Goal: Information Seeking & Learning: Learn about a topic

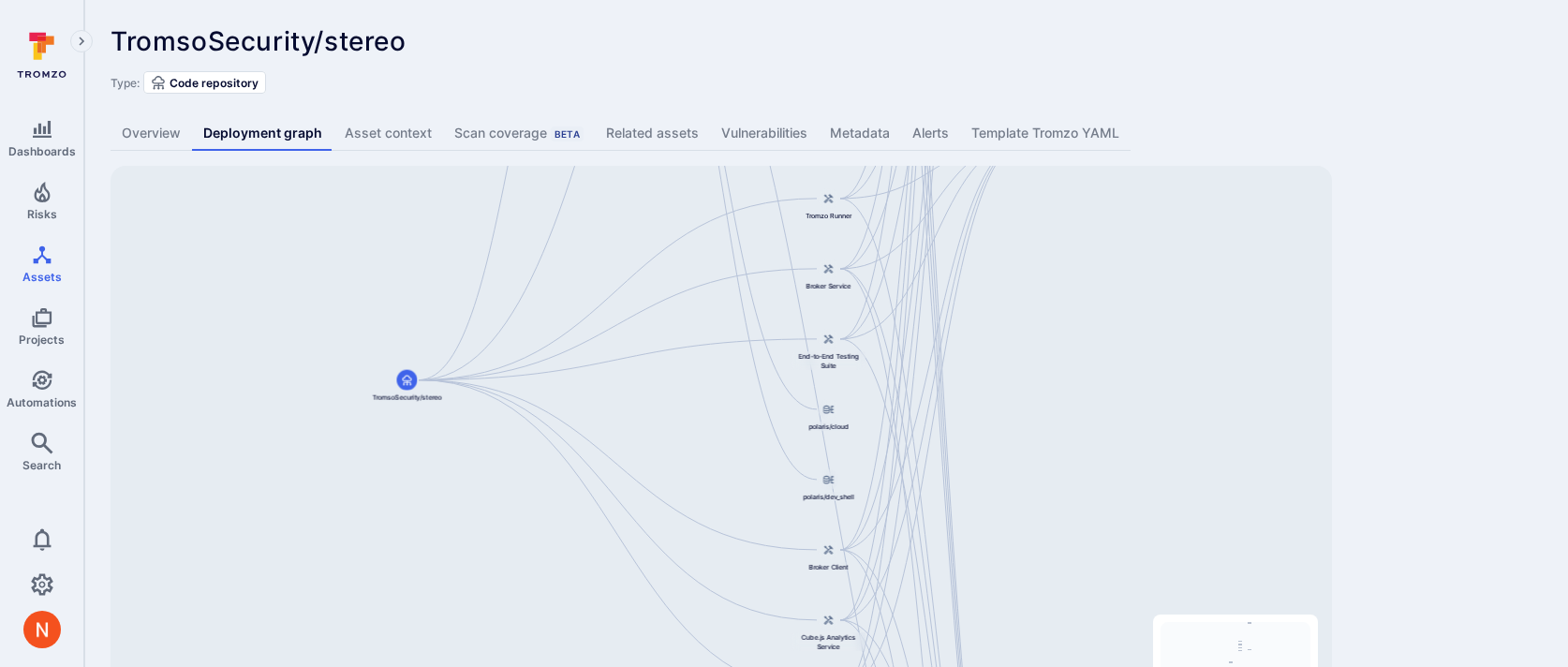
drag, startPoint x: 1123, startPoint y: 372, endPoint x: 1125, endPoint y: 147, distance: 225.0
click at [1125, 147] on div "TromsoSecurity/stereo ... Show more Type: Code repository Overview Deployment g…" at bounding box center [826, 391] width 1484 height 783
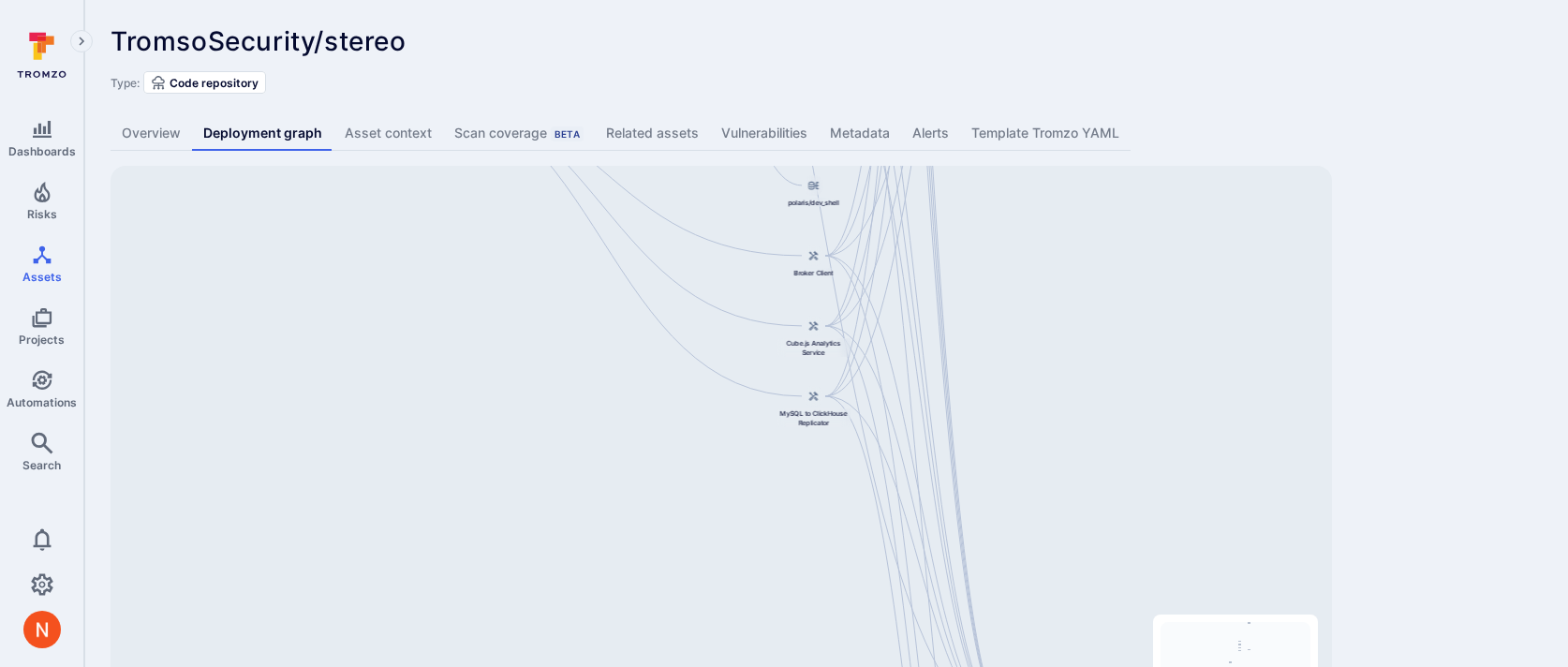
drag, startPoint x: 1058, startPoint y: 445, endPoint x: 1014, endPoint y: 110, distance: 337.9
click at [1014, 110] on div "TromsoSecurity/stereo ... Show more Type: Code repository Overview Deployment g…" at bounding box center [826, 391] width 1484 height 783
click at [902, 127] on link "Alerts" at bounding box center [931, 134] width 59 height 35
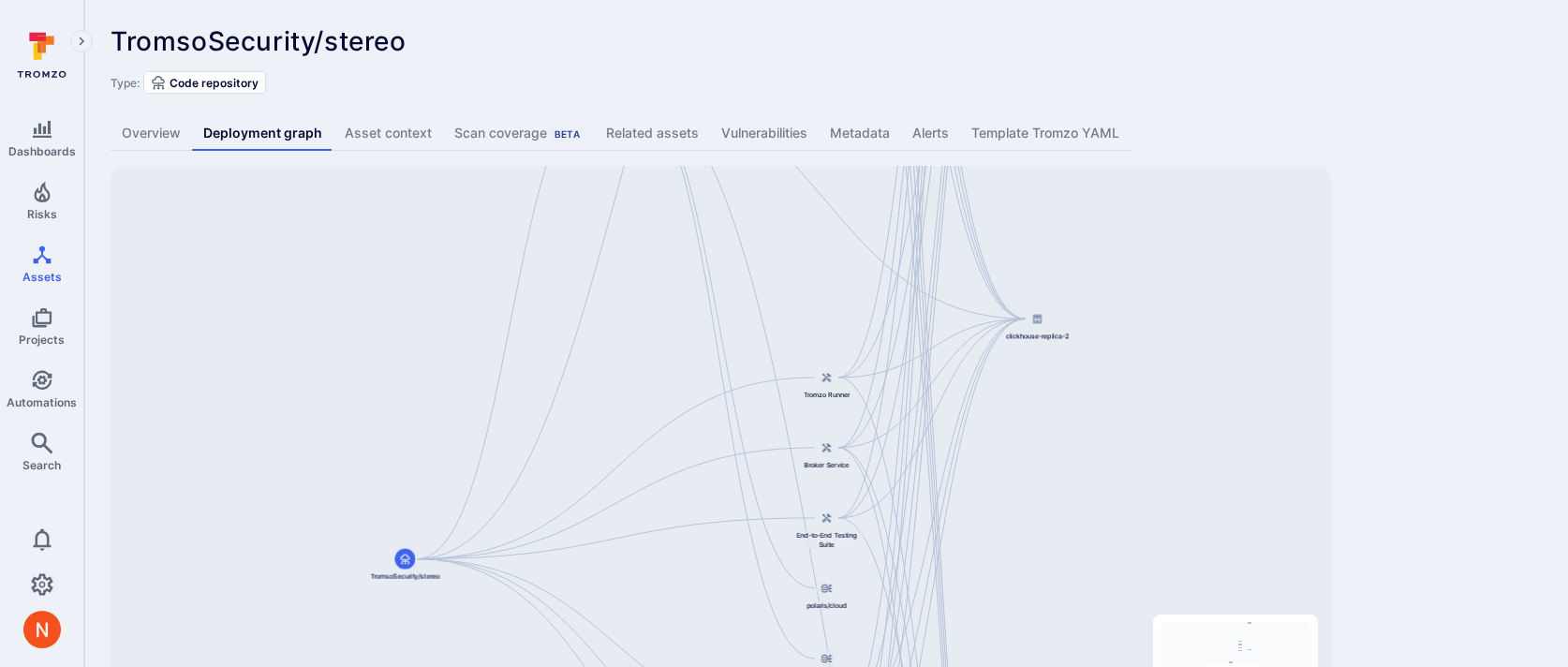
click at [1054, 655] on div "Django Main Application TromsoSecurity/stereo API Service Web Interface Dashboa…" at bounding box center [722, 460] width 1221 height 590
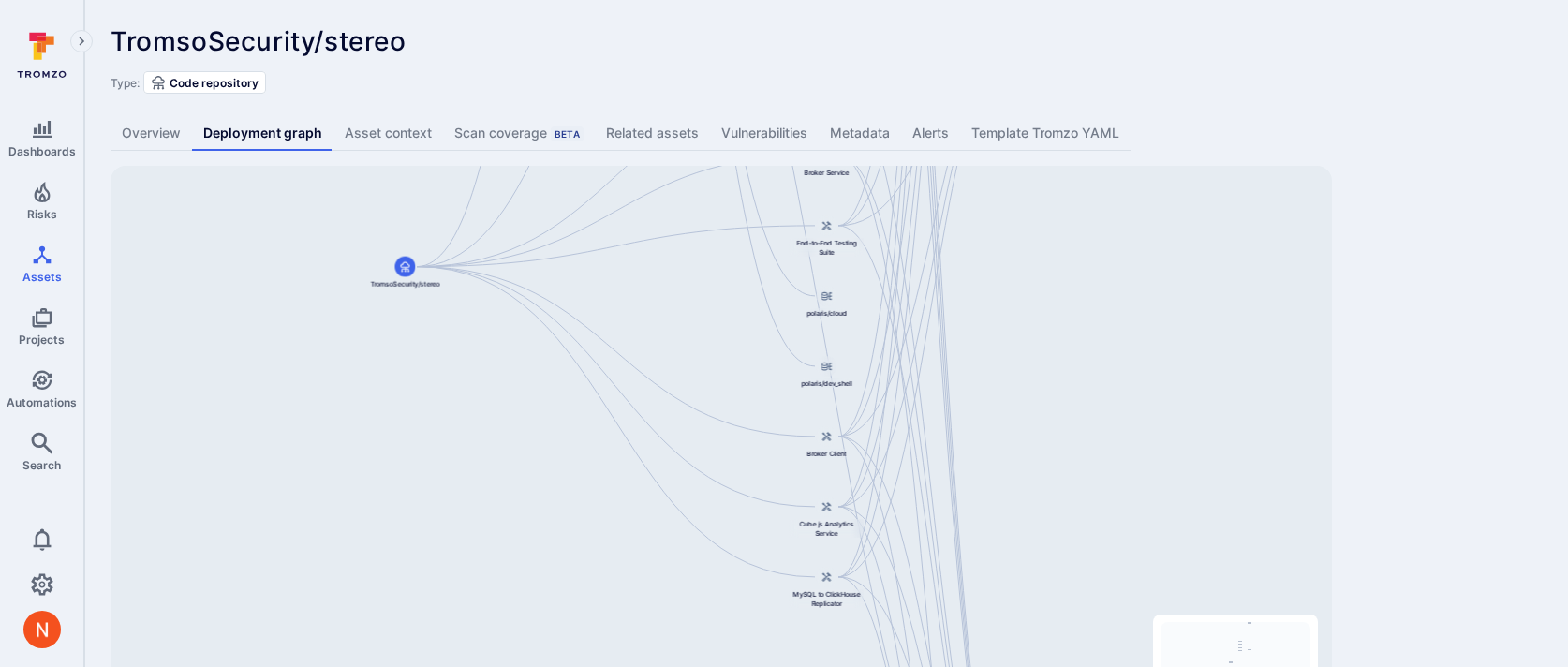
drag, startPoint x: 1053, startPoint y: 541, endPoint x: 1053, endPoint y: 247, distance: 294.0
click at [1053, 247] on div "Django Main Application TromsoSecurity/stereo API Service Web Interface Dashboa…" at bounding box center [722, 460] width 1221 height 590
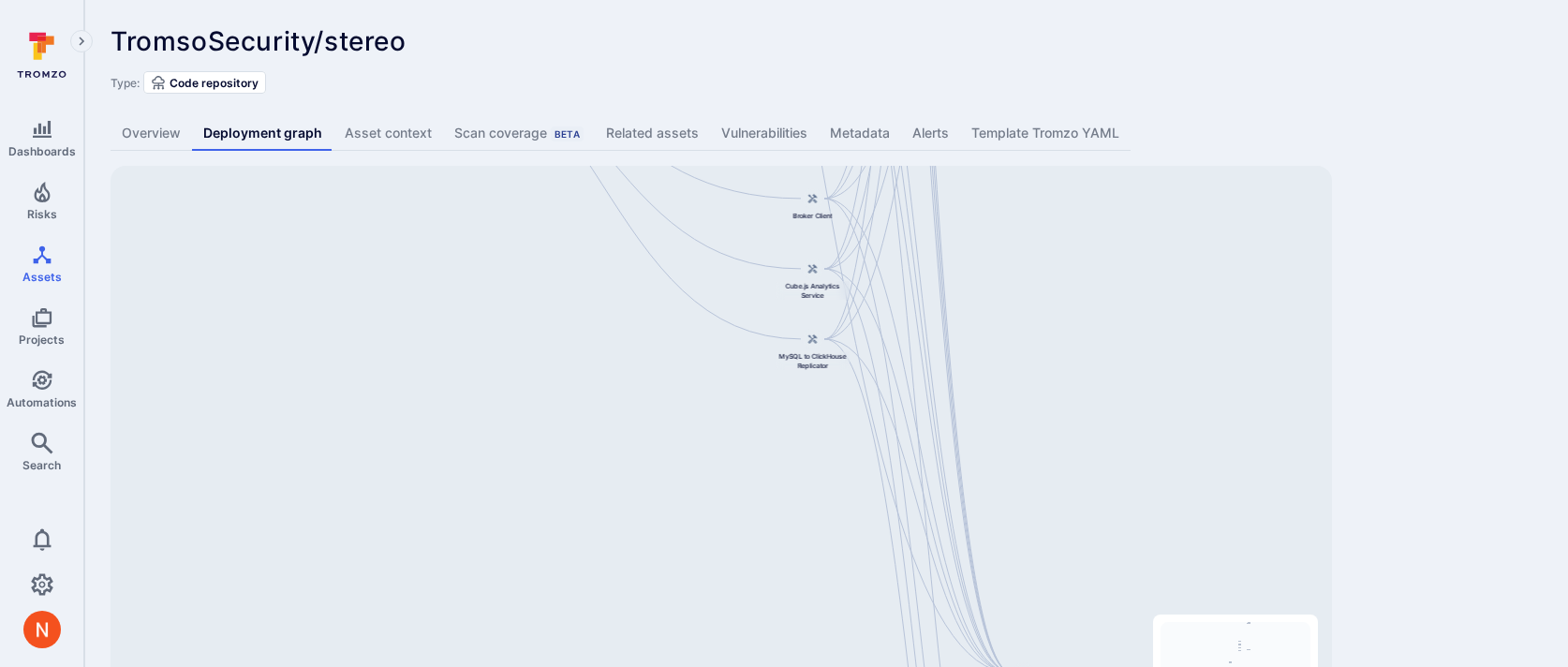
drag, startPoint x: 1032, startPoint y: 399, endPoint x: 1017, endPoint y: 135, distance: 264.4
click at [1018, 135] on div "TromsoSecurity/stereo ... Show more Type: Code repository Overview Deployment g…" at bounding box center [826, 391] width 1484 height 783
drag, startPoint x: 992, startPoint y: 385, endPoint x: 929, endPoint y: 51, distance: 339.9
click at [929, 52] on div "TromsoSecurity/stereo ... Show more Type: Code repository Overview Deployment g…" at bounding box center [826, 391] width 1484 height 783
drag, startPoint x: 997, startPoint y: 480, endPoint x: 955, endPoint y: 96, distance: 386.3
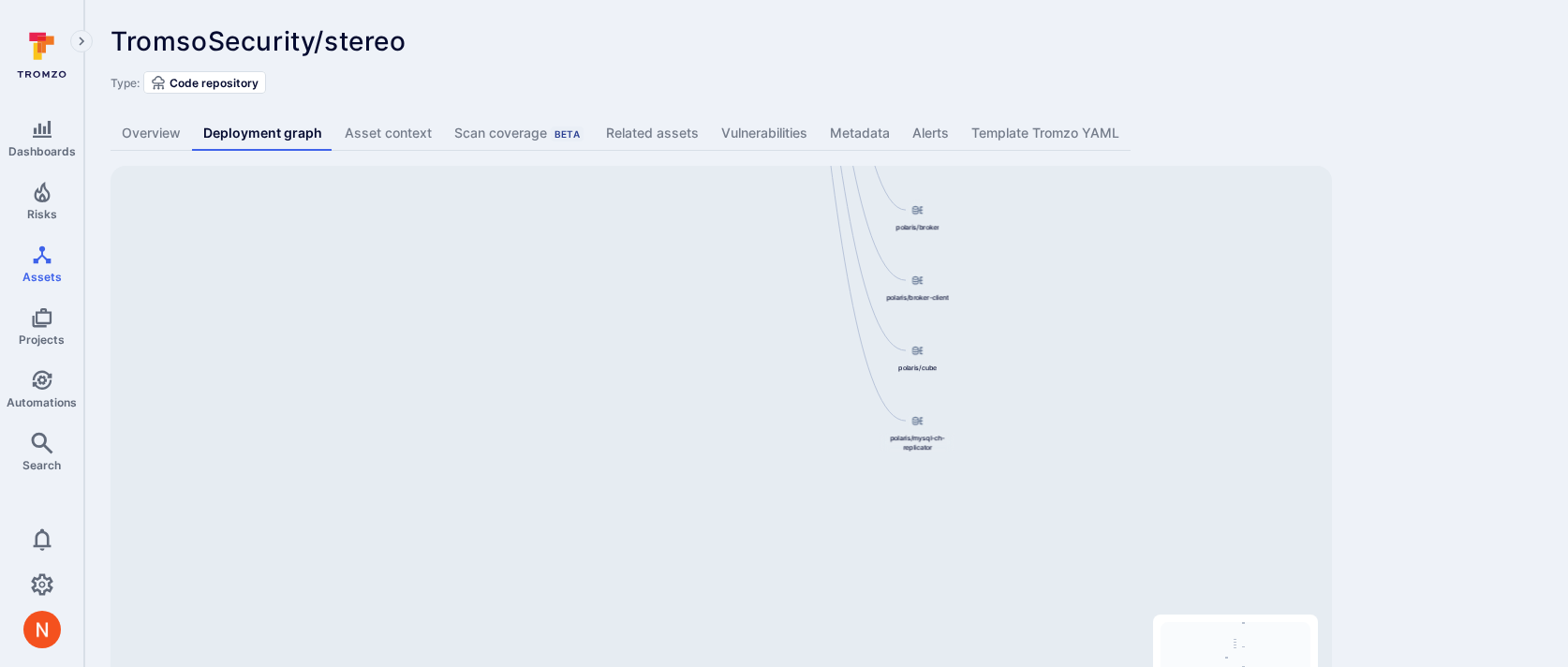
click at [955, 96] on div "TromsoSecurity/stereo ... Show more Type: Code repository Overview Deployment g…" at bounding box center [826, 391] width 1484 height 783
click at [1440, 179] on div "TromsoSecurity/stereo ... Show more Type: Code repository Overview Deployment g…" at bounding box center [826, 391] width 1484 height 783
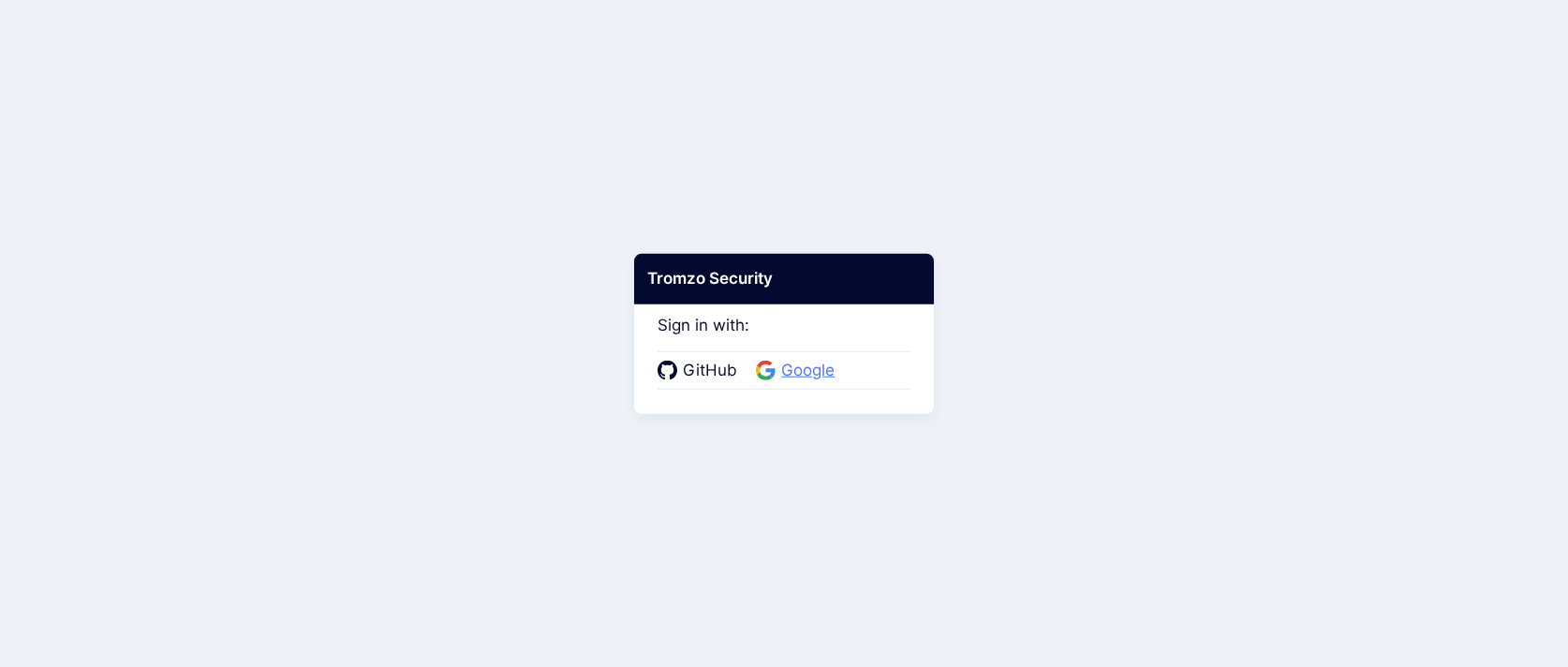
click at [785, 367] on span "Google" at bounding box center [808, 371] width 64 height 25
